Goal: Task Accomplishment & Management: Use online tool/utility

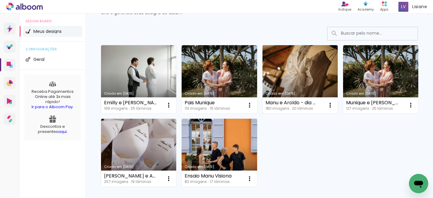
scroll to position [36, 0]
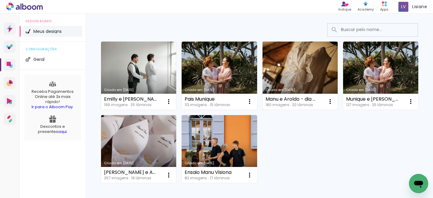
click at [288, 83] on link "Criado em [DATE]" at bounding box center [300, 76] width 75 height 68
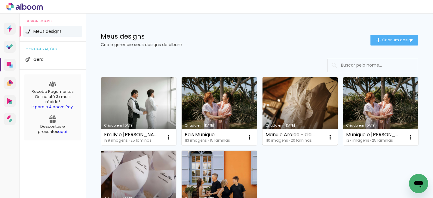
click at [293, 114] on link "Criado em [DATE]" at bounding box center [300, 111] width 75 height 68
